Goal: Navigation & Orientation: Find specific page/section

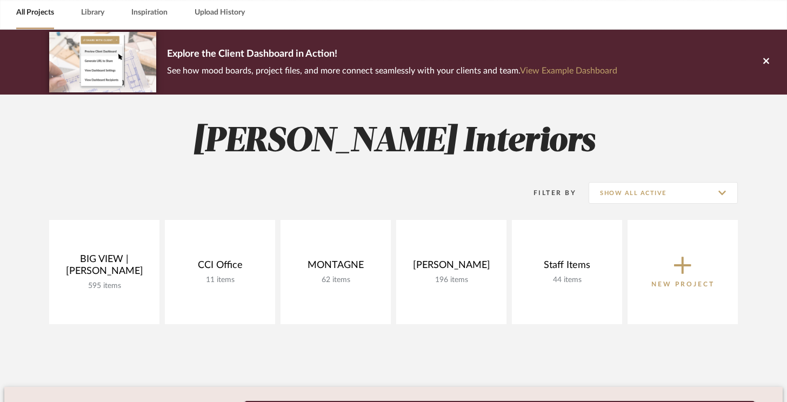
scroll to position [49, 0]
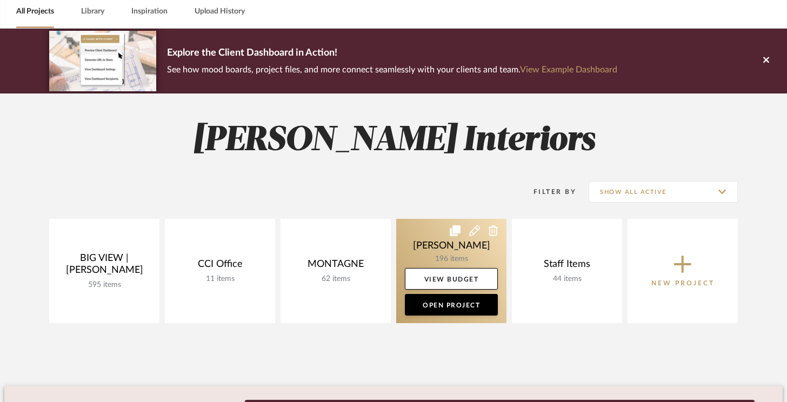
click at [422, 253] on link at bounding box center [451, 271] width 110 height 104
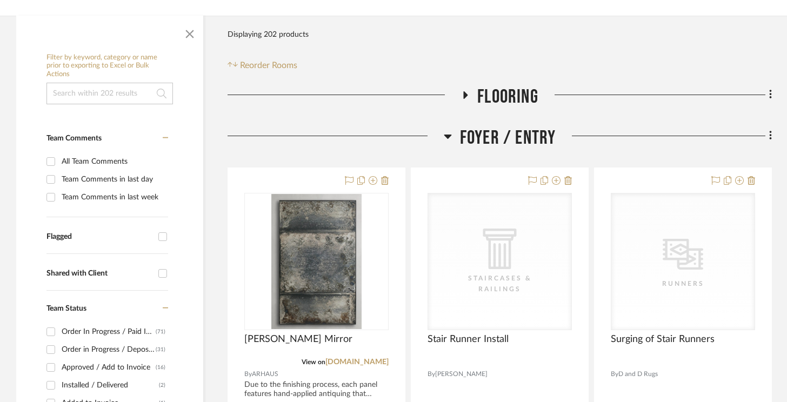
scroll to position [195, 0]
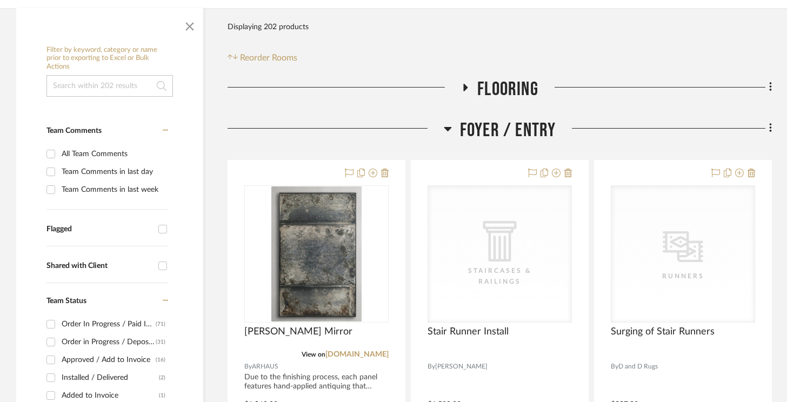
click at [493, 131] on span "Foyer / Entry" at bounding box center [508, 130] width 96 height 23
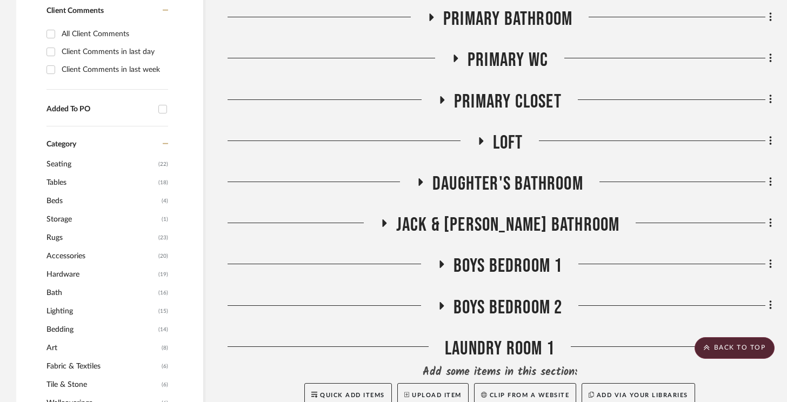
scroll to position [637, 0]
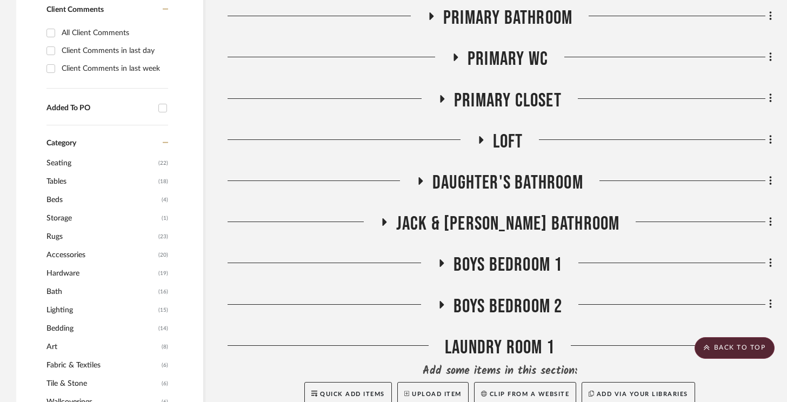
click at [532, 182] on span "Daughter's Bathroom" at bounding box center [508, 182] width 151 height 23
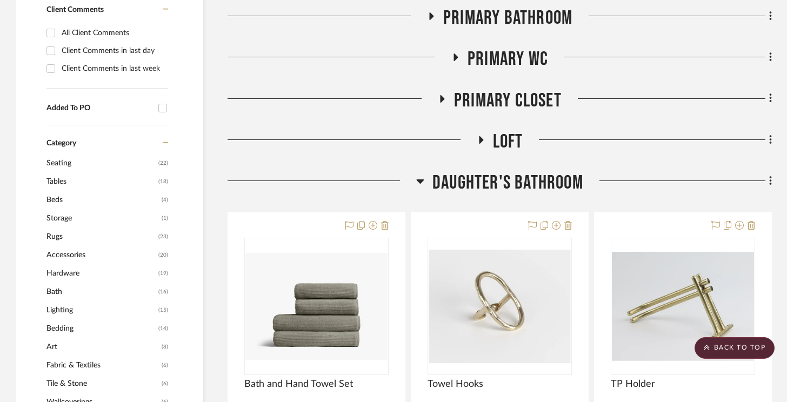
click at [532, 182] on span "Daughter's Bathroom" at bounding box center [508, 182] width 151 height 23
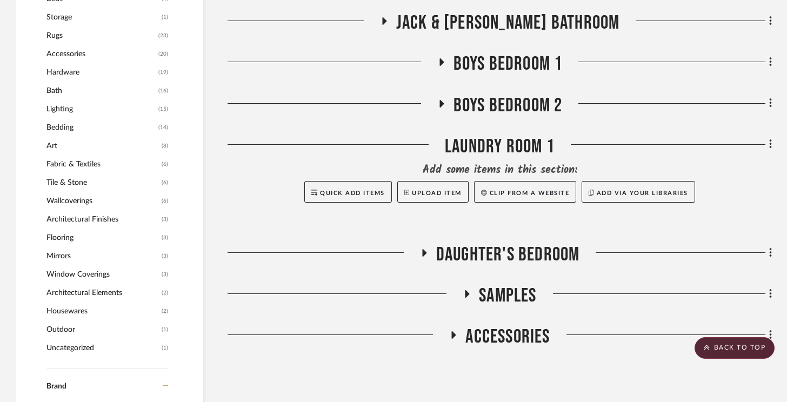
scroll to position [840, 0]
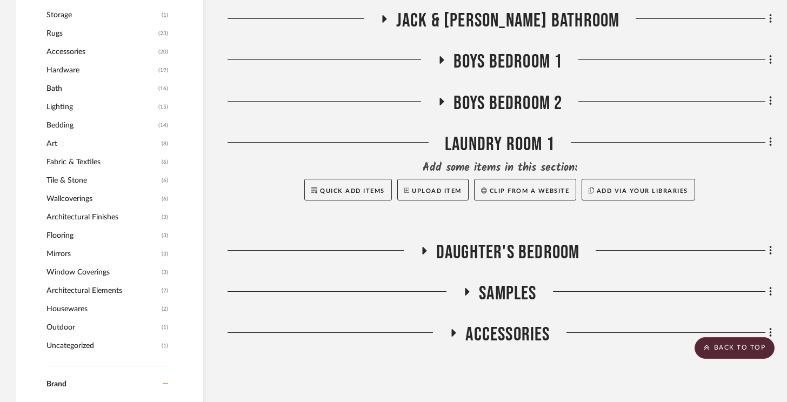
click at [525, 254] on span "Daughter's Bedroom" at bounding box center [508, 252] width 144 height 23
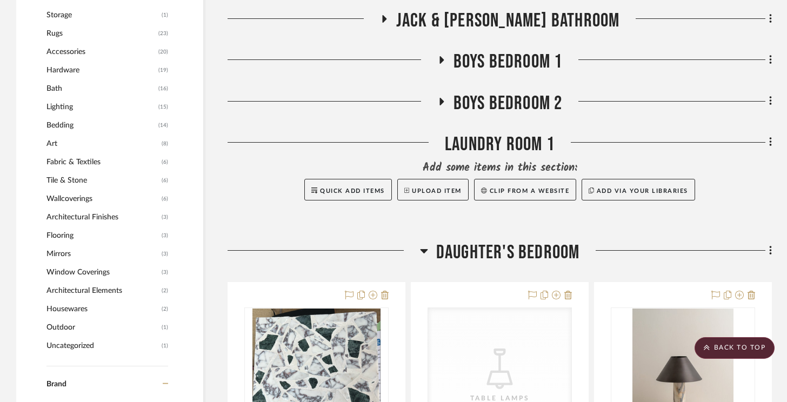
click at [525, 254] on span "Daughter's Bedroom" at bounding box center [508, 252] width 144 height 23
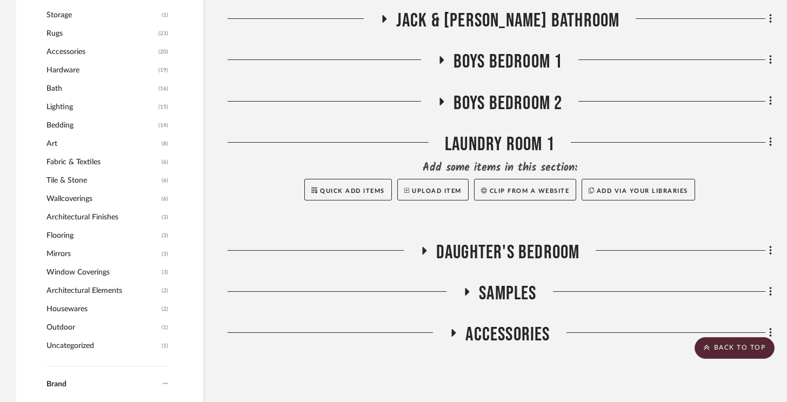
click at [526, 63] on span "Boys Bedroom 1" at bounding box center [508, 61] width 109 height 23
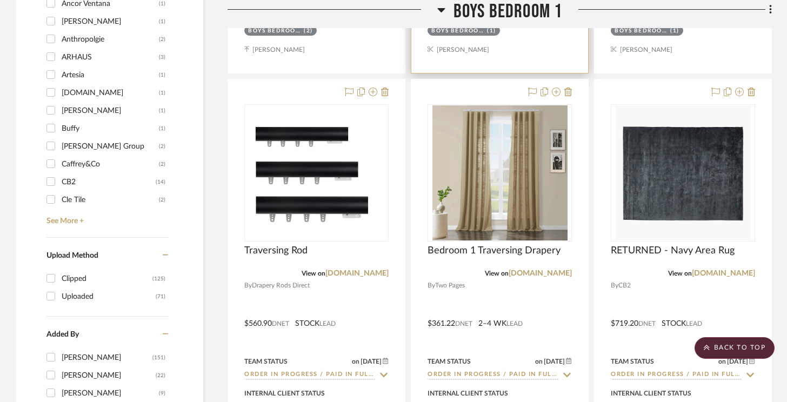
scroll to position [1338, 0]
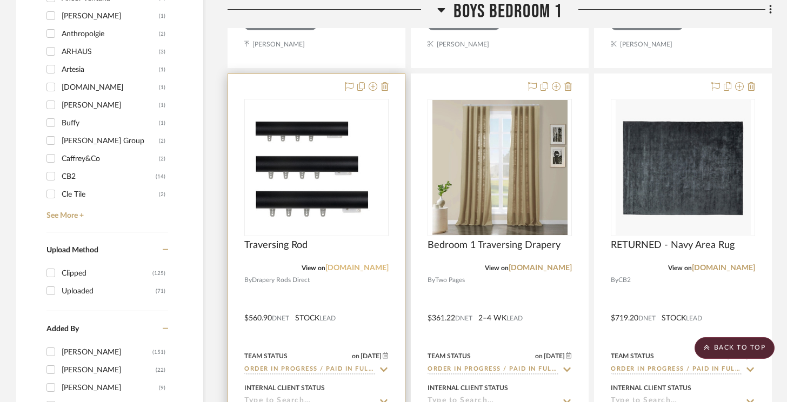
click at [332, 266] on link "[DOMAIN_NAME]" at bounding box center [357, 268] width 63 height 8
